Goal: Task Accomplishment & Management: Complete application form

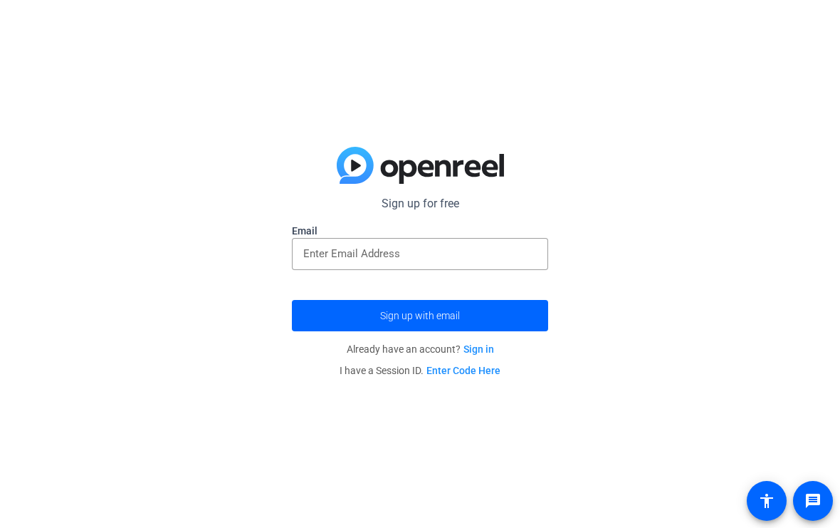
click at [455, 229] on label "Email" at bounding box center [420, 231] width 256 height 14
click at [488, 249] on input "email" at bounding box center [420, 253] width 234 height 17
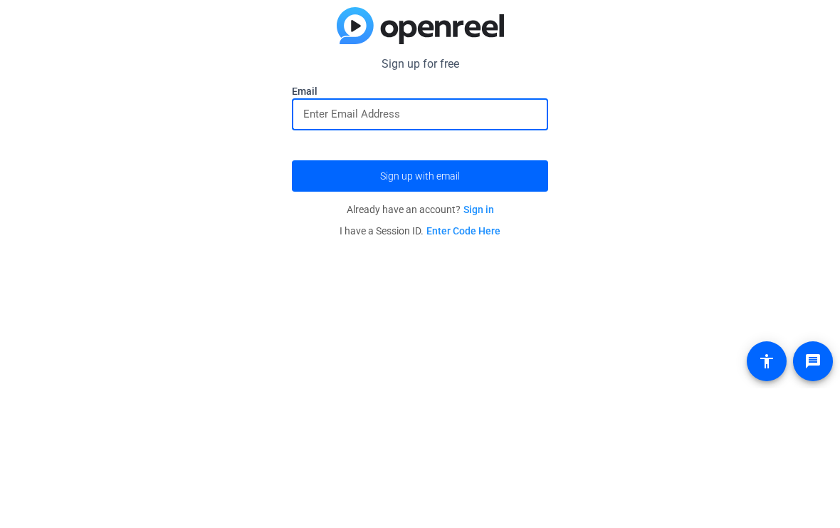
type input "[EMAIL_ADDRESS][DOMAIN_NAME]"
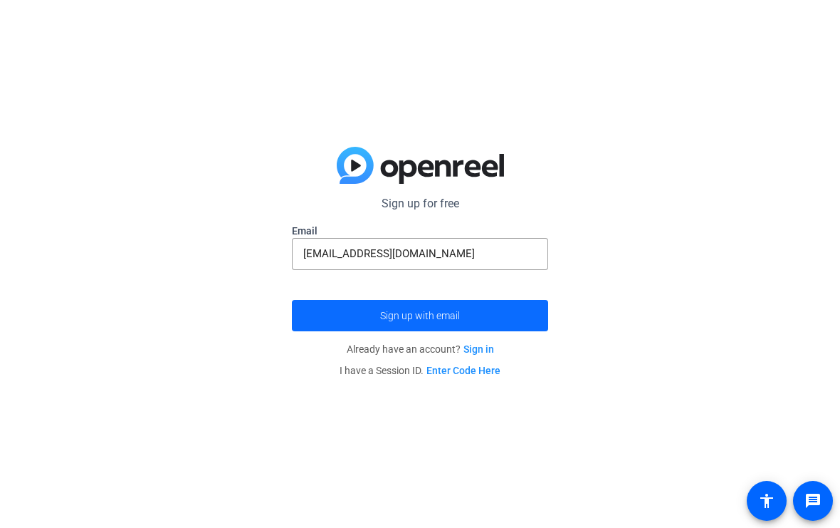
click at [451, 303] on span "submit" at bounding box center [420, 315] width 256 height 34
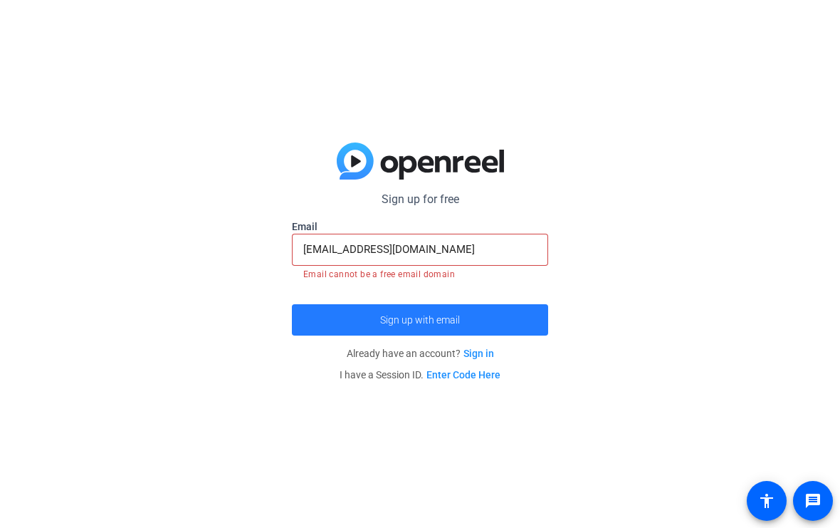
click at [453, 320] on span "Sign up with email" at bounding box center [420, 320] width 80 height 0
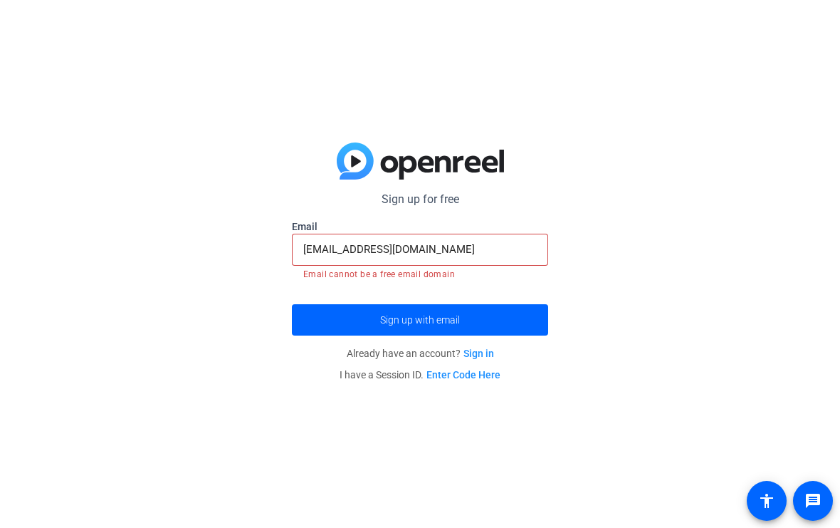
click at [481, 257] on input "[EMAIL_ADDRESS][DOMAIN_NAME]" at bounding box center [420, 249] width 234 height 17
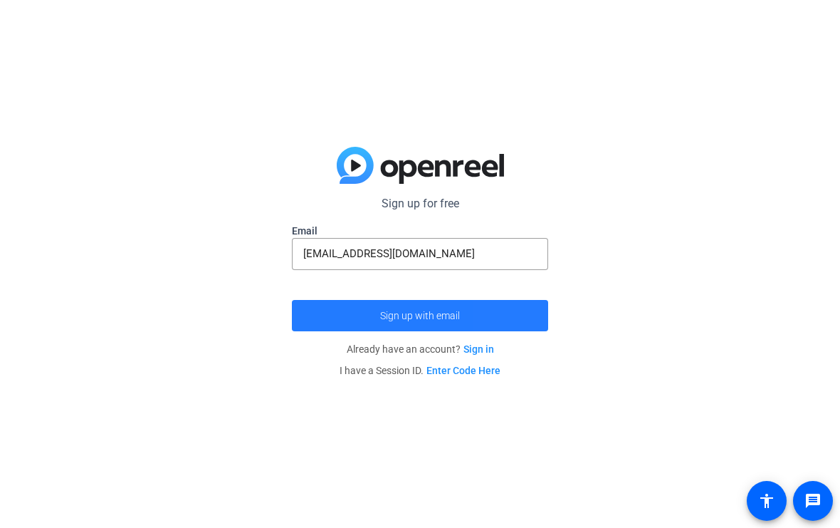
click at [523, 311] on span "submit" at bounding box center [420, 315] width 256 height 34
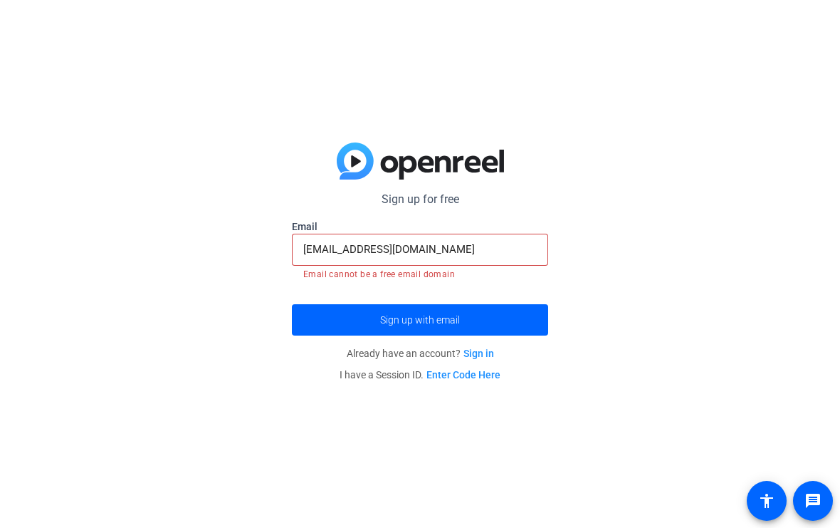
click at [528, 241] on input "[EMAIL_ADDRESS][DOMAIN_NAME]" at bounding box center [420, 249] width 234 height 17
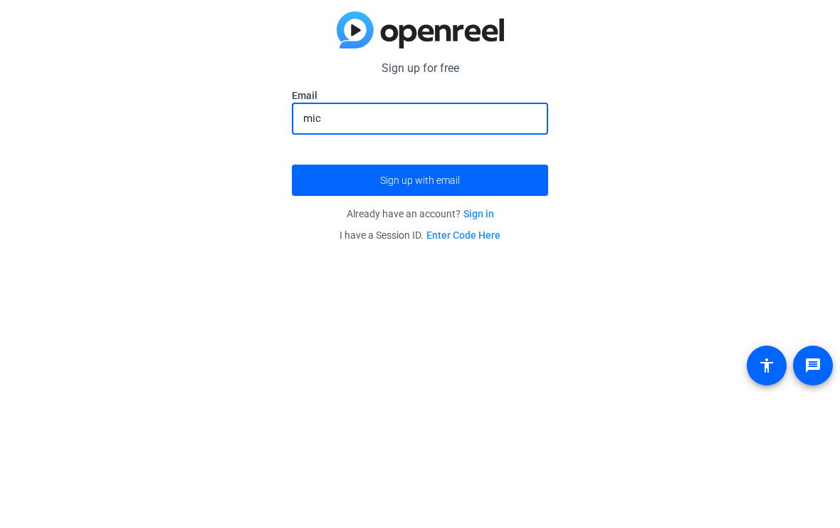
type input "mi"
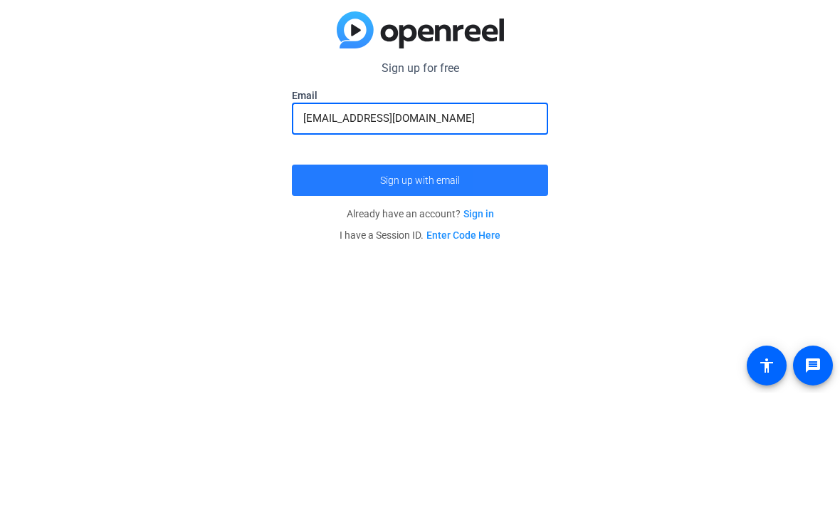
click at [509, 298] on span "submit" at bounding box center [420, 315] width 256 height 34
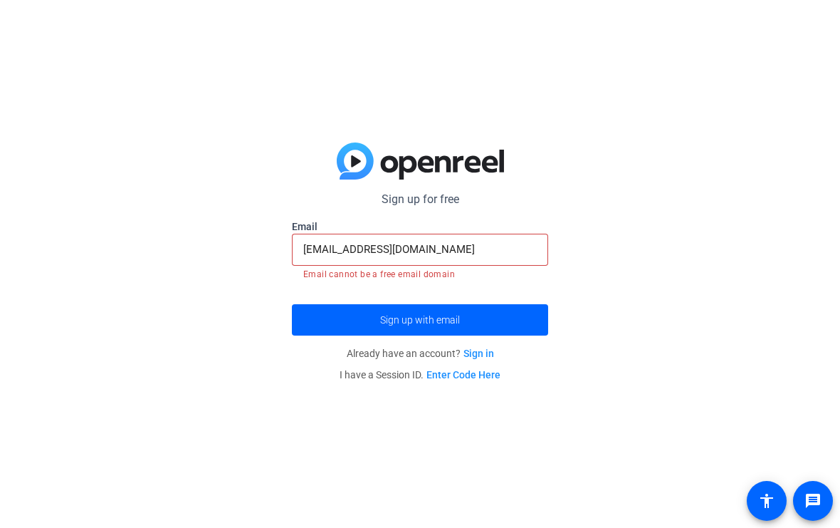
click at [452, 253] on input "[EMAIL_ADDRESS][DOMAIN_NAME]" at bounding box center [420, 249] width 234 height 17
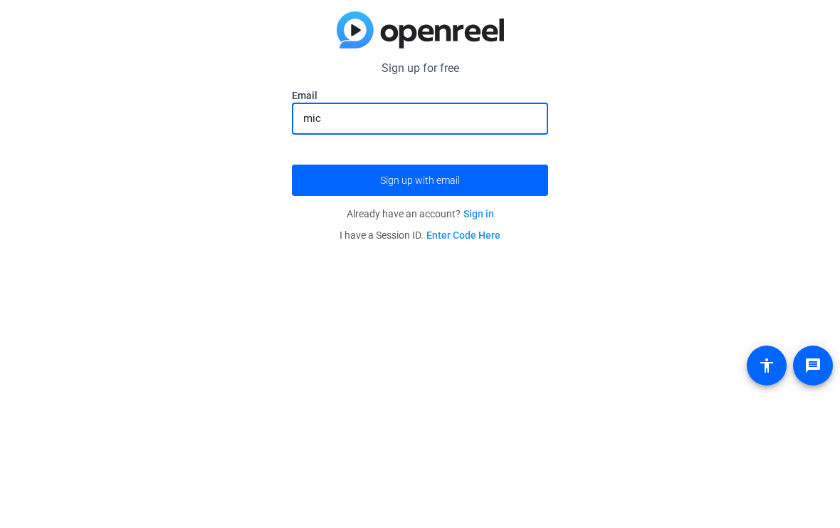
type input "mi"
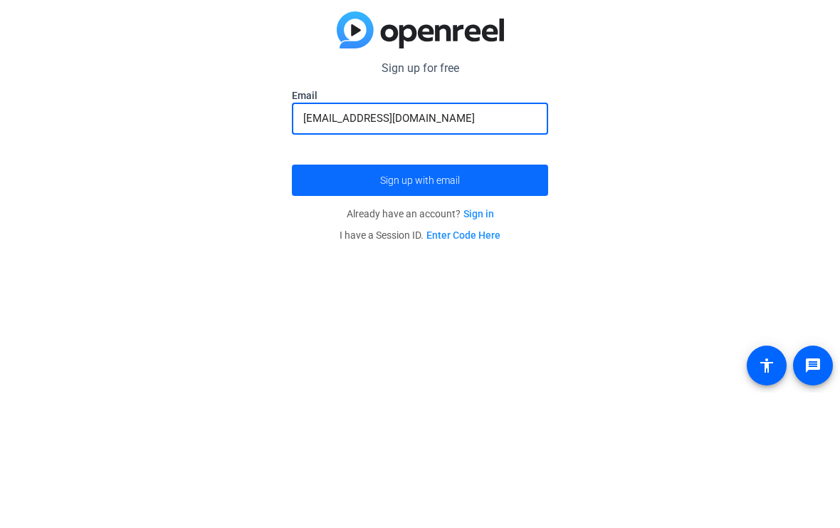
type input "[EMAIL_ADDRESS][DOMAIN_NAME]"
click at [481, 298] on span "submit" at bounding box center [420, 315] width 256 height 34
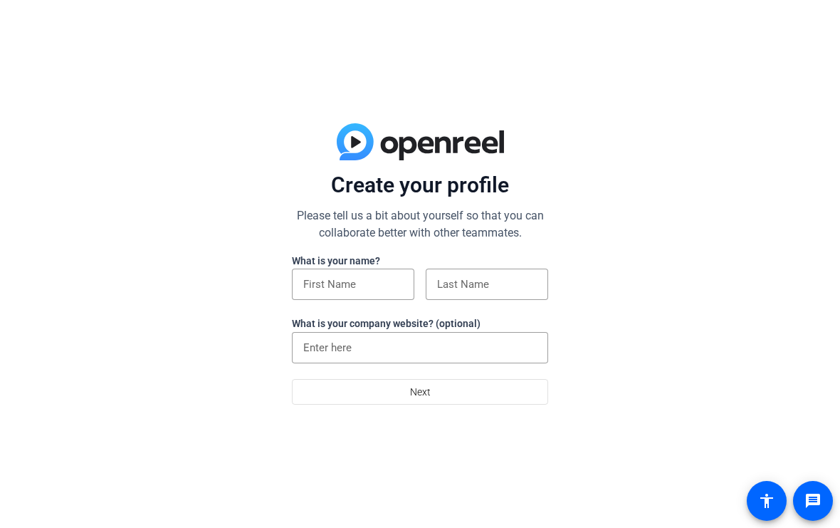
click at [372, 312] on div at bounding box center [353, 308] width 122 height 16
click at [397, 271] on div at bounding box center [353, 283] width 100 height 31
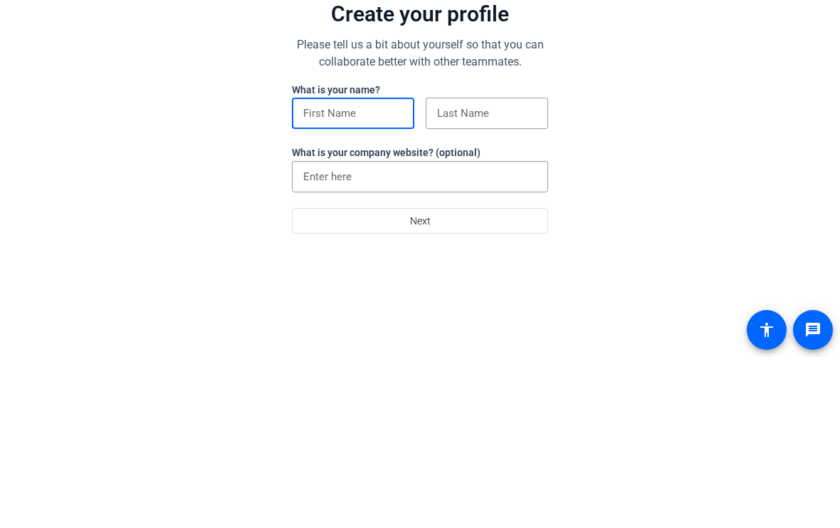
type input "Michael"
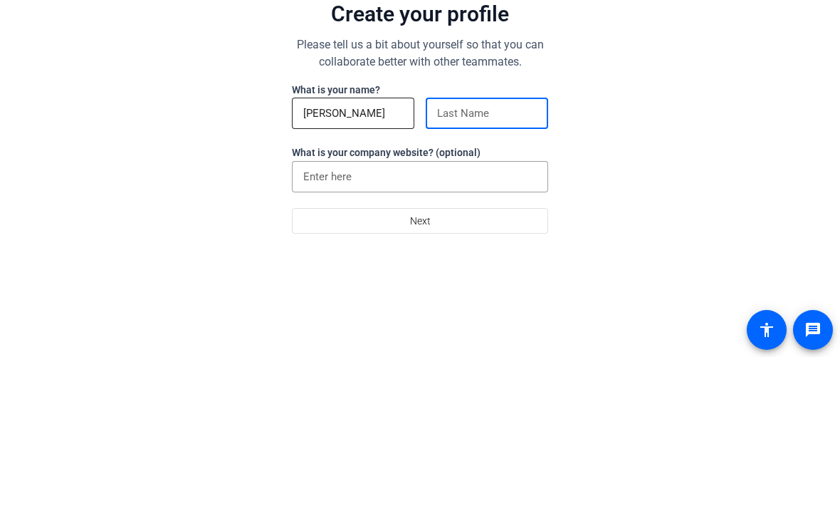
type input "Gesino"
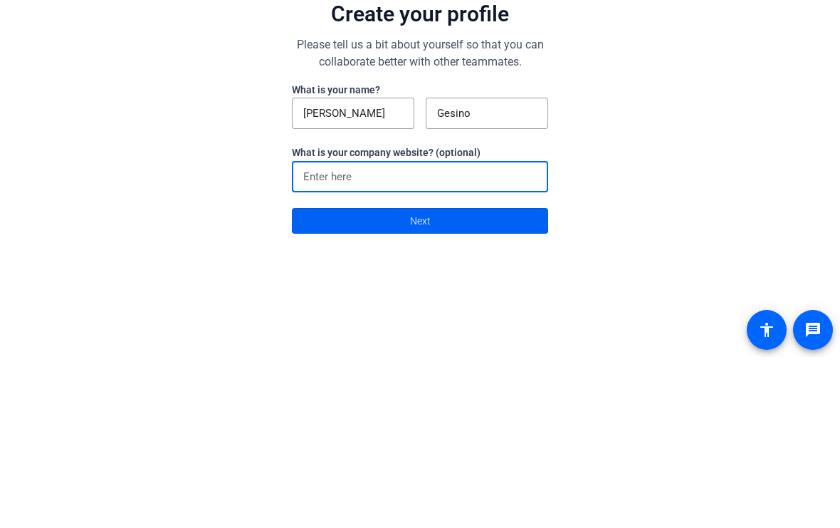
click at [489, 375] on span at bounding box center [420, 392] width 255 height 34
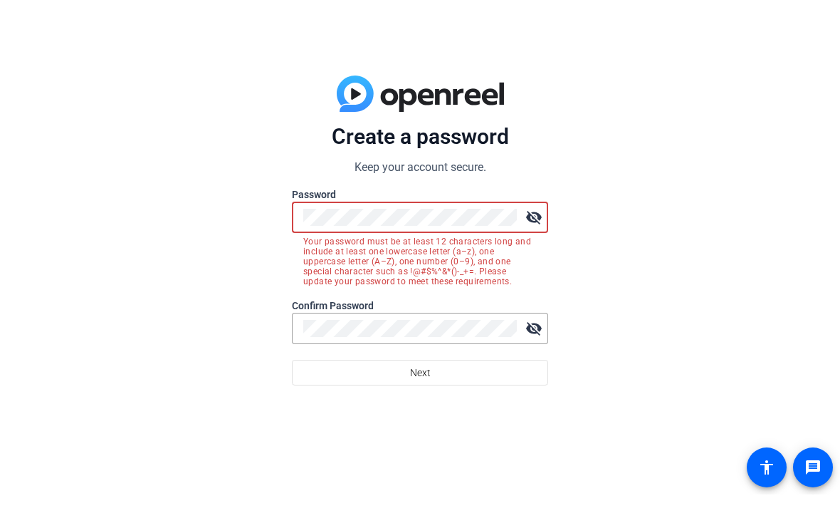
click at [522, 236] on mat-icon "visibility_off" at bounding box center [534, 250] width 28 height 28
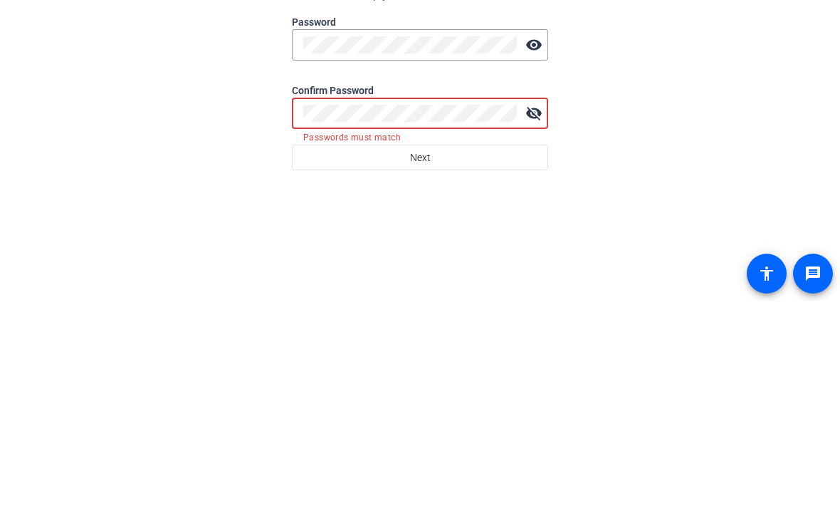
click at [529, 326] on mat-icon "visibility_off" at bounding box center [534, 340] width 28 height 28
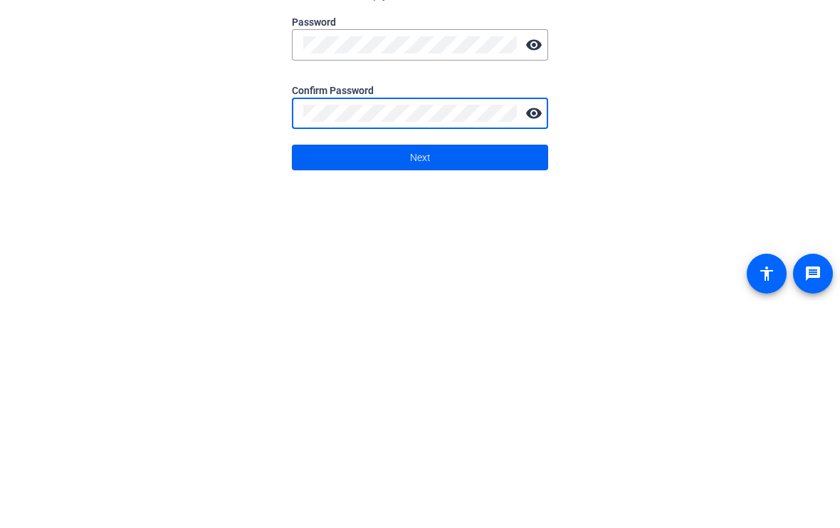
click at [511, 367] on span at bounding box center [420, 384] width 255 height 34
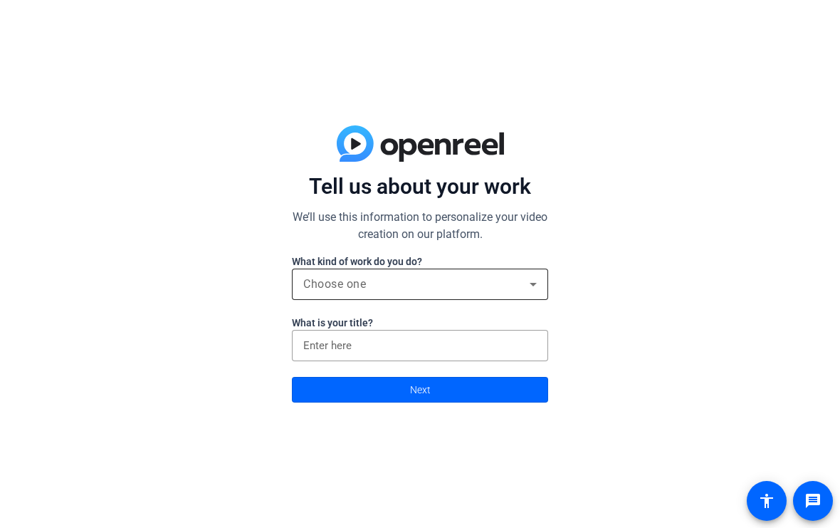
click at [523, 268] on div "Choose one" at bounding box center [420, 283] width 234 height 31
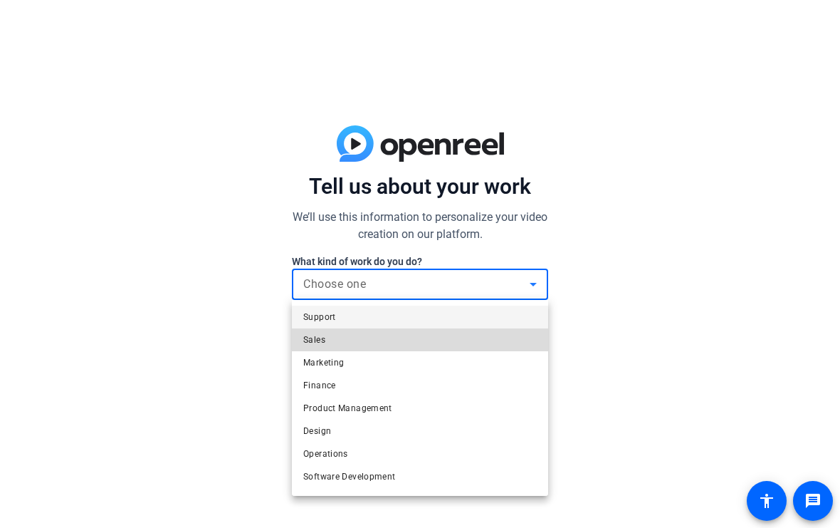
click at [390, 330] on mat-option "Sales" at bounding box center [420, 339] width 256 height 23
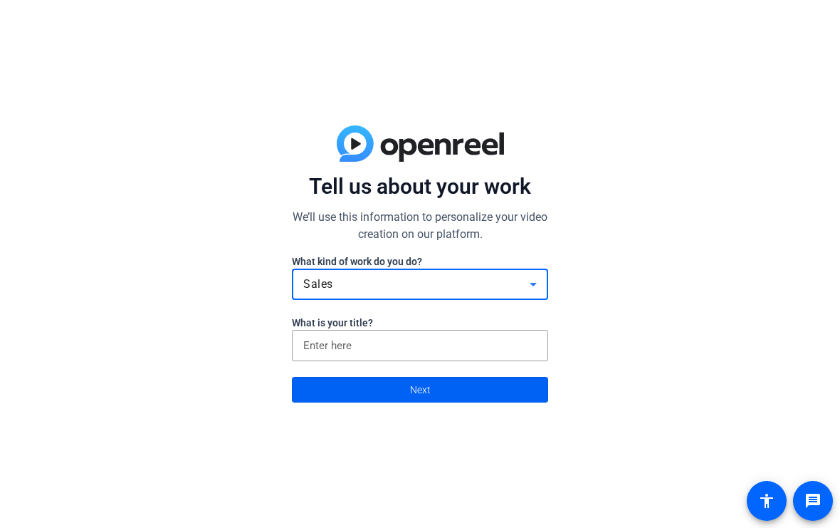
click at [429, 373] on span at bounding box center [420, 389] width 255 height 34
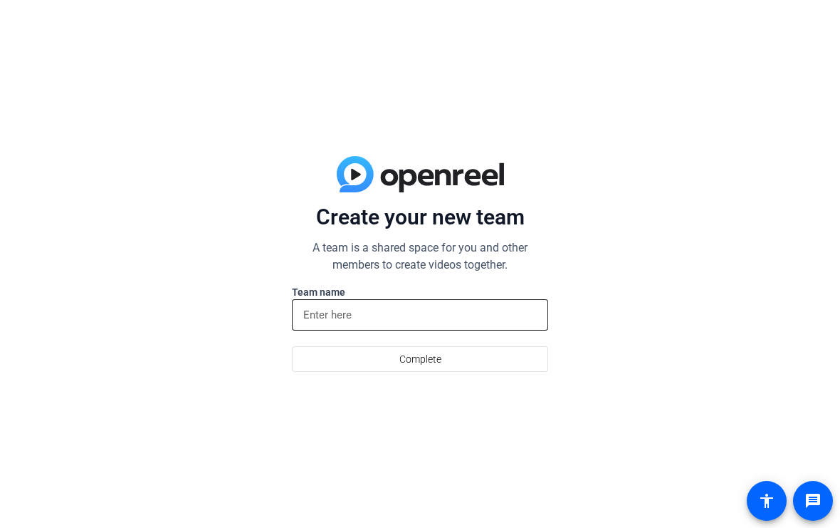
click at [463, 321] on input at bounding box center [420, 314] width 234 height 17
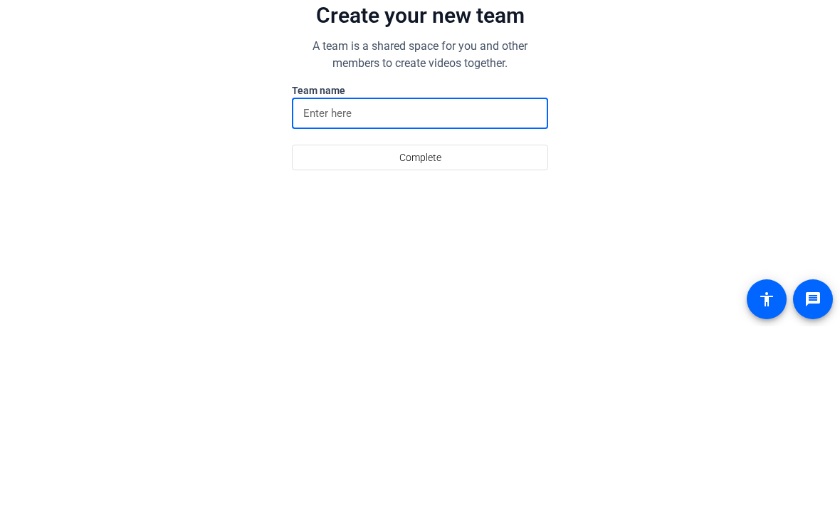
type input "Michael Gesino"
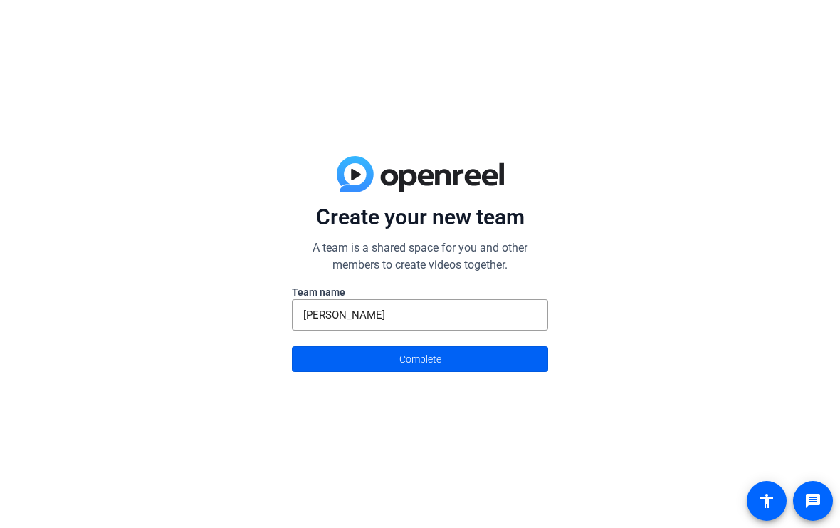
click at [503, 372] on span at bounding box center [420, 359] width 255 height 34
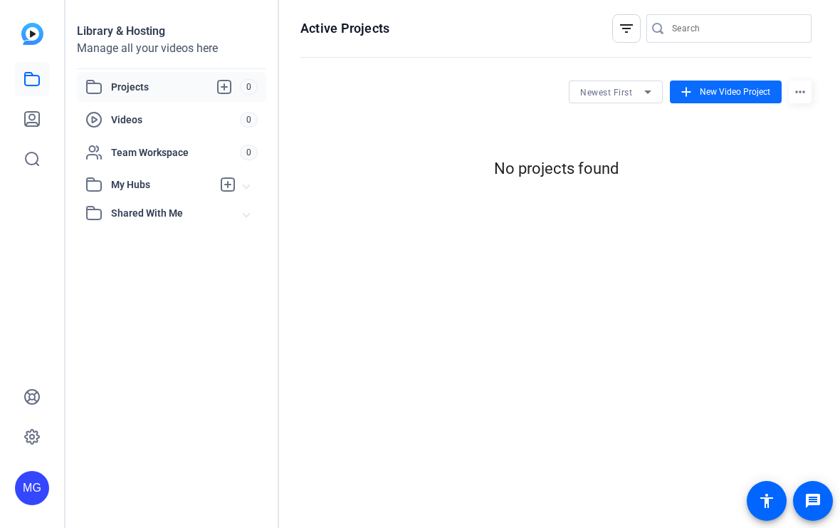
click at [731, 91] on span "New Video Project" at bounding box center [735, 91] width 71 height 13
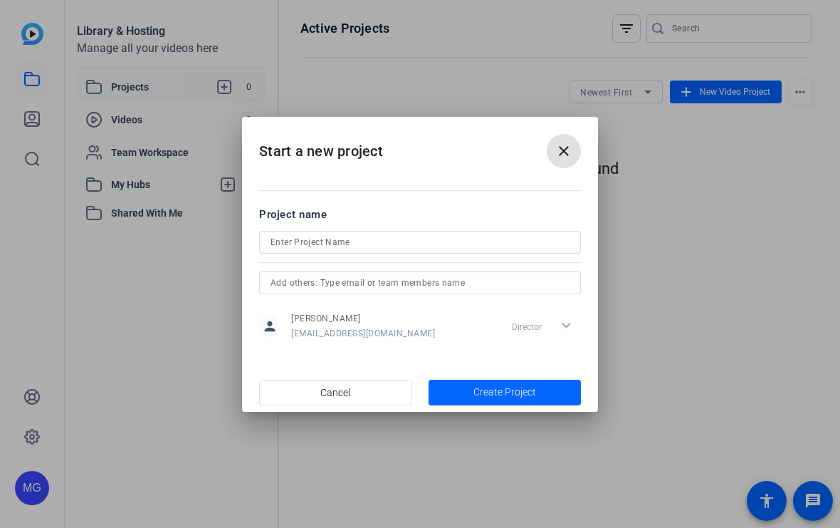
click at [531, 246] on input at bounding box center [420, 242] width 299 height 17
type input "Invasive species"
click at [546, 392] on span "button" at bounding box center [505, 392] width 153 height 34
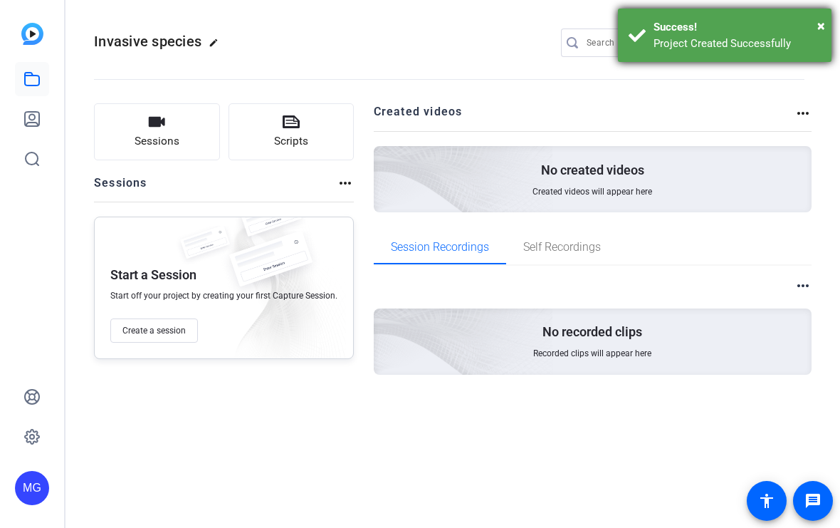
click at [810, 19] on div "Success!" at bounding box center [737, 27] width 167 height 16
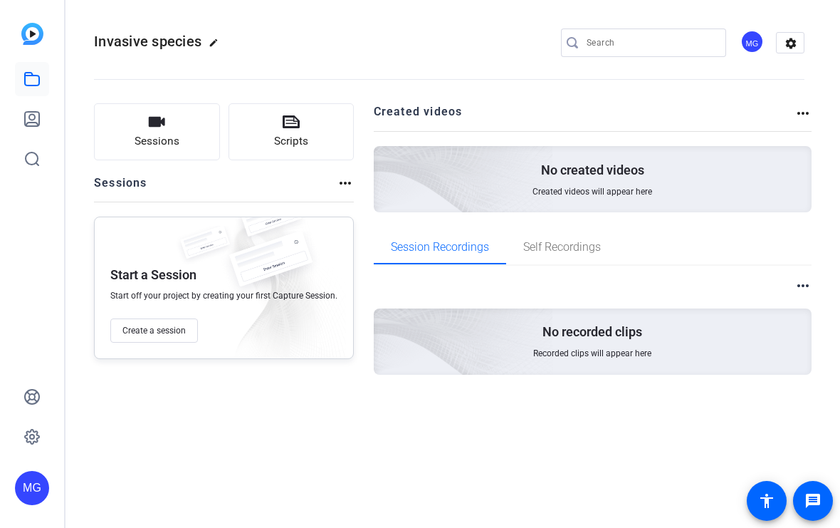
click at [722, 180] on div "No created videos Created videos will appear here" at bounding box center [593, 179] width 439 height 66
click at [721, 318] on div "No recorded clips Recorded clips will appear here" at bounding box center [593, 341] width 439 height 66
click at [122, 123] on button "Sessions" at bounding box center [157, 131] width 126 height 57
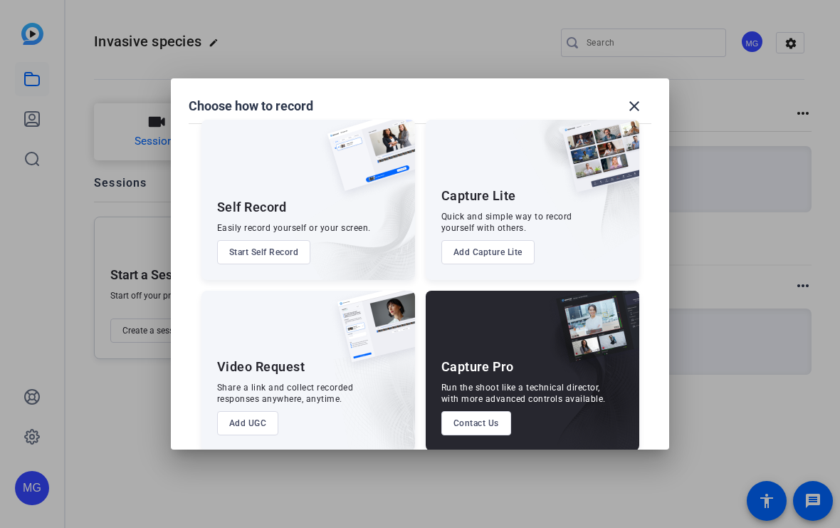
scroll to position [14, 0]
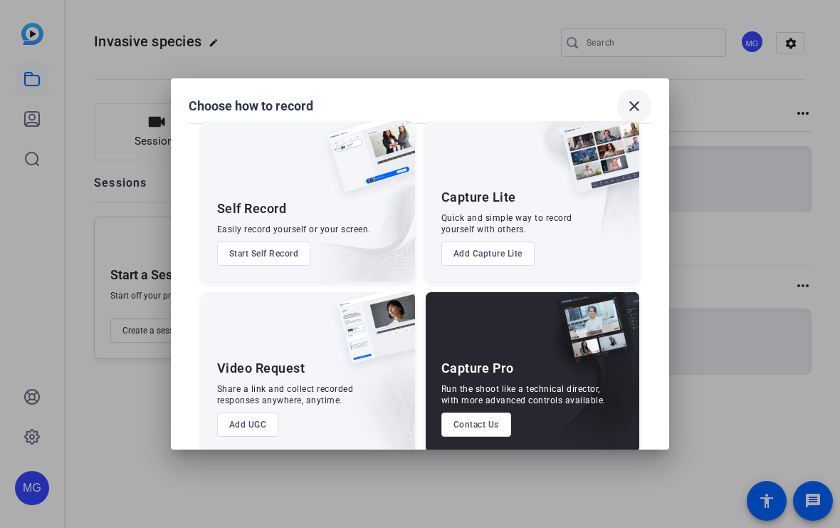
click at [624, 95] on span at bounding box center [634, 106] width 34 height 34
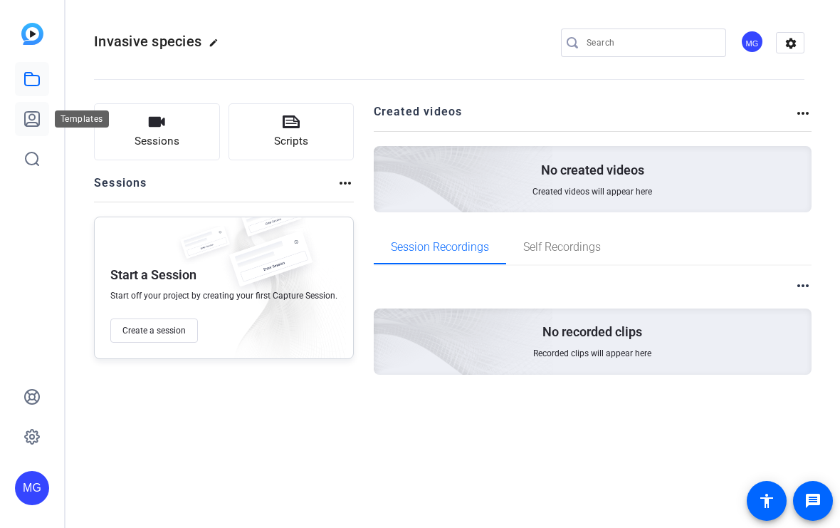
click at [30, 126] on icon at bounding box center [32, 119] width 14 height 14
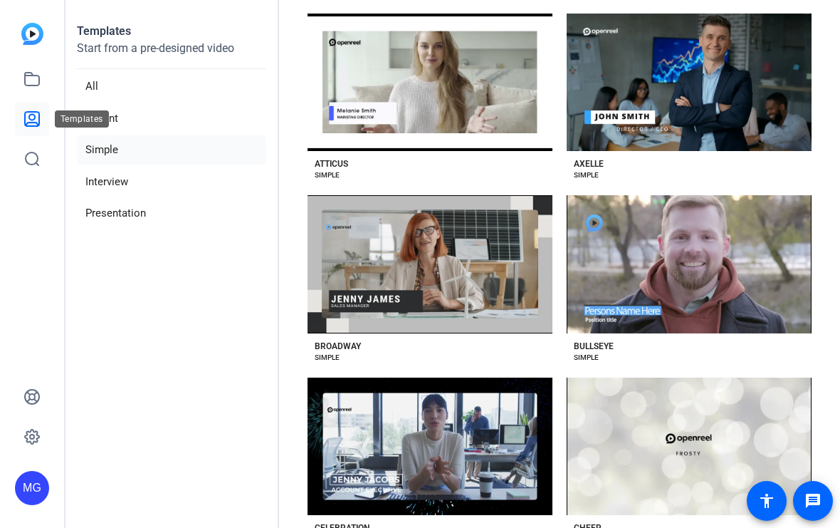
scroll to position [253, 0]
